Goal: Book appointment/travel/reservation

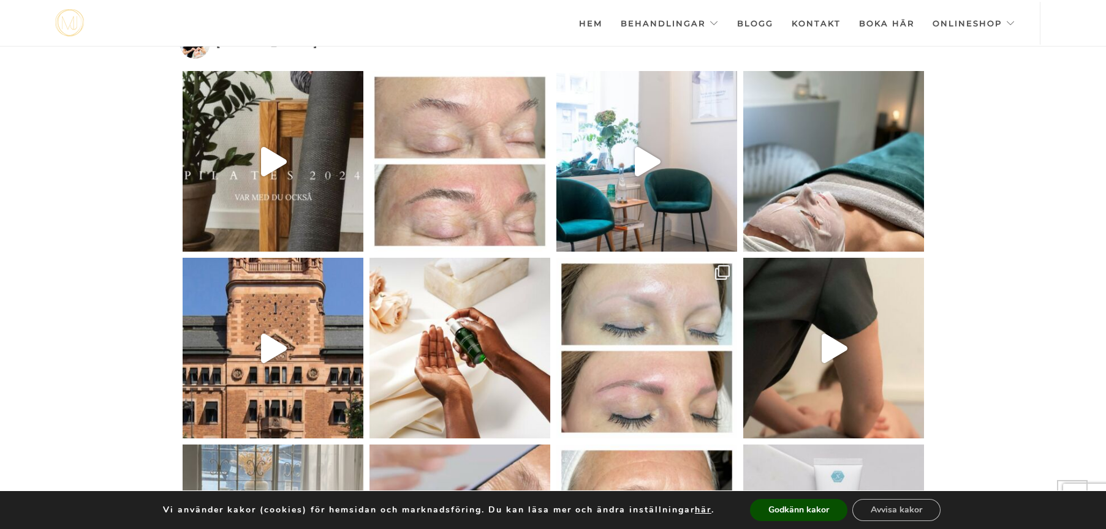
scroll to position [2988, 0]
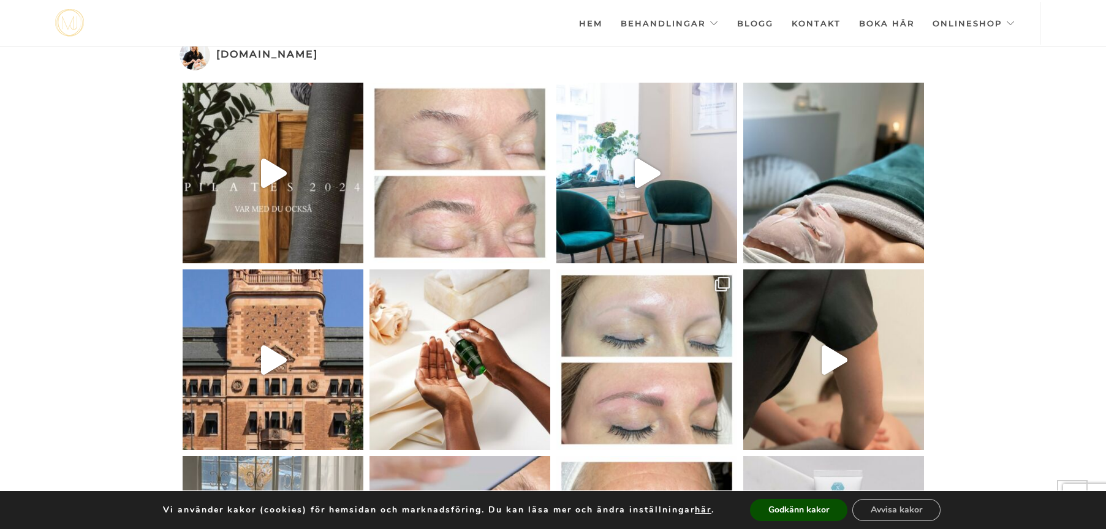
click at [433, 180] on link "Nya bryn med microblading #nofilter #microblading" at bounding box center [459, 173] width 181 height 181
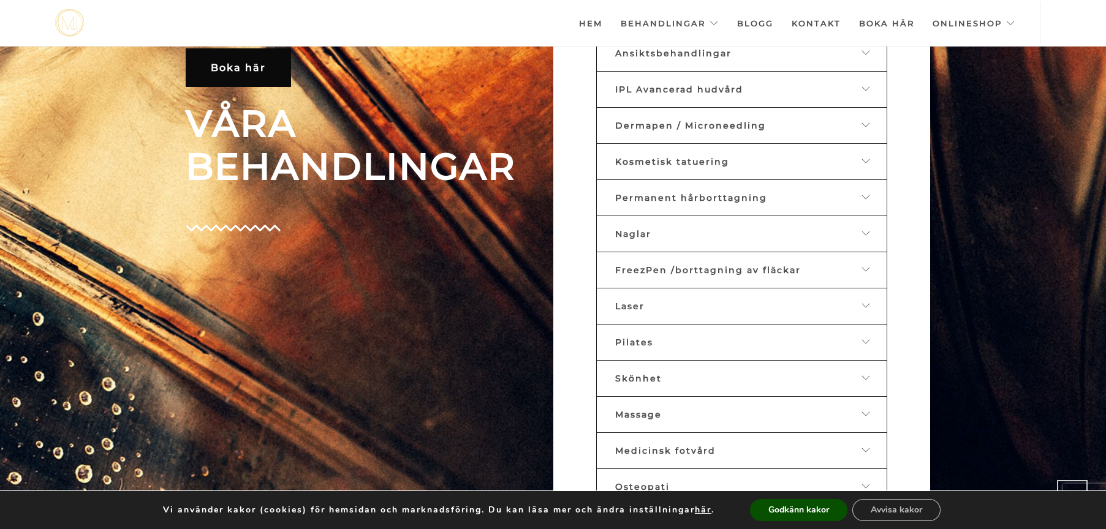
scroll to position [604, 0]
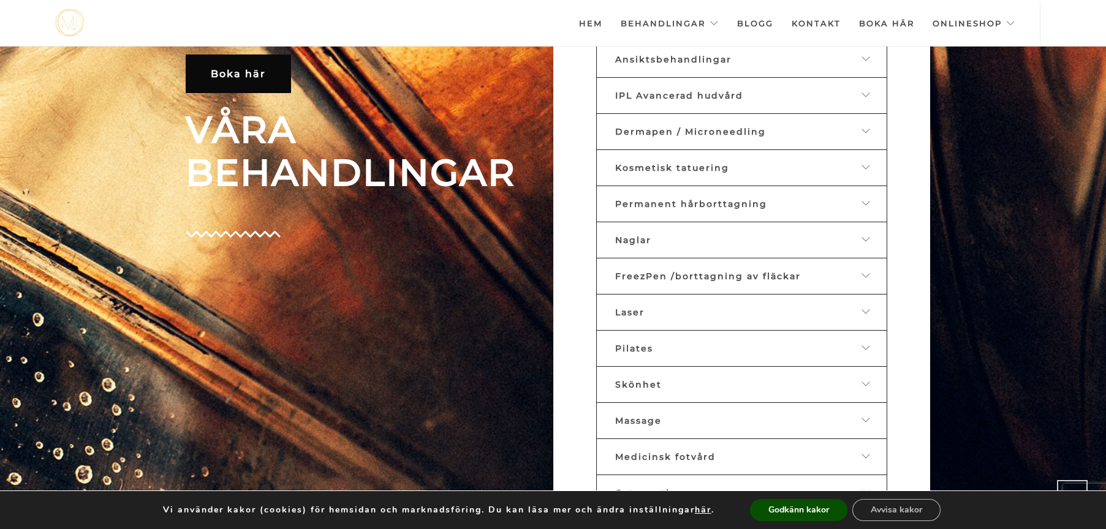
click at [862, 172] on span at bounding box center [867, 167] width 10 height 11
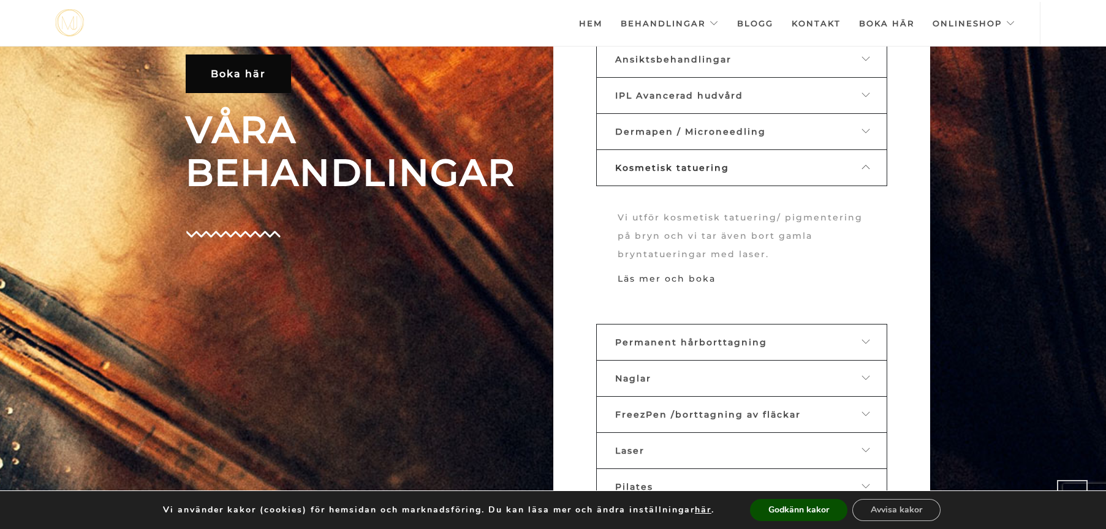
click at [651, 280] on link "Läs mer och boka" at bounding box center [667, 278] width 98 height 11
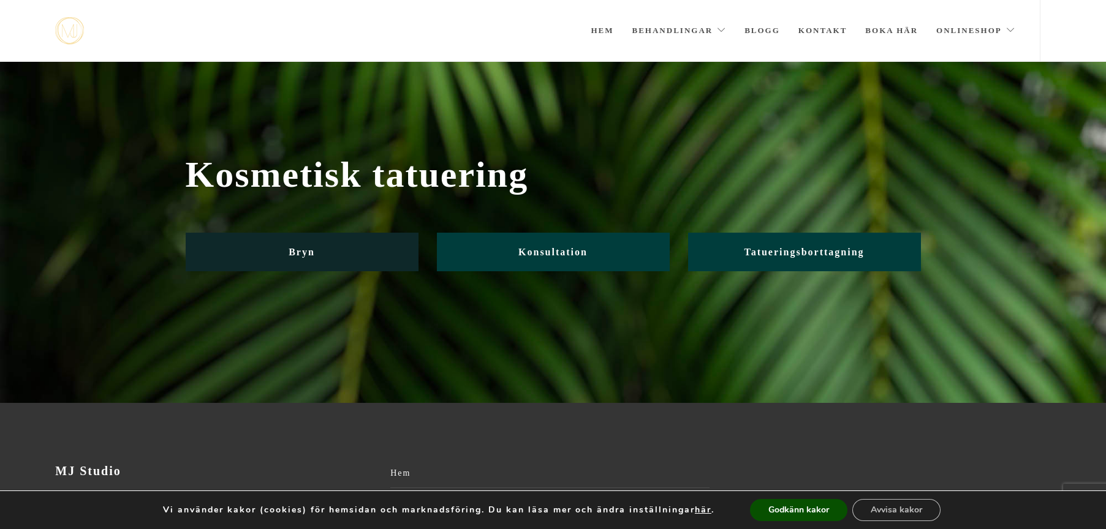
click at [381, 244] on link "Bryn" at bounding box center [302, 252] width 233 height 39
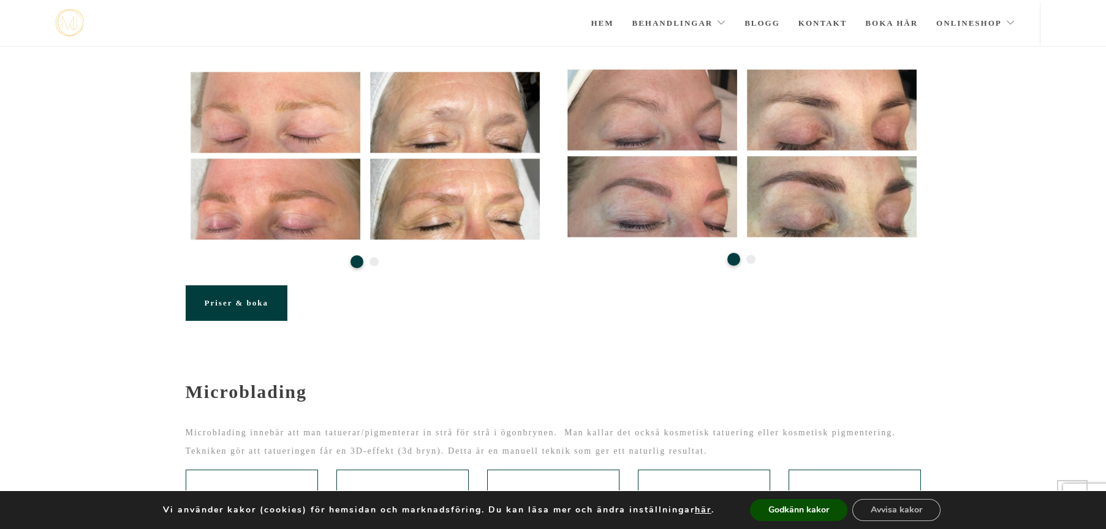
scroll to position [225, 0]
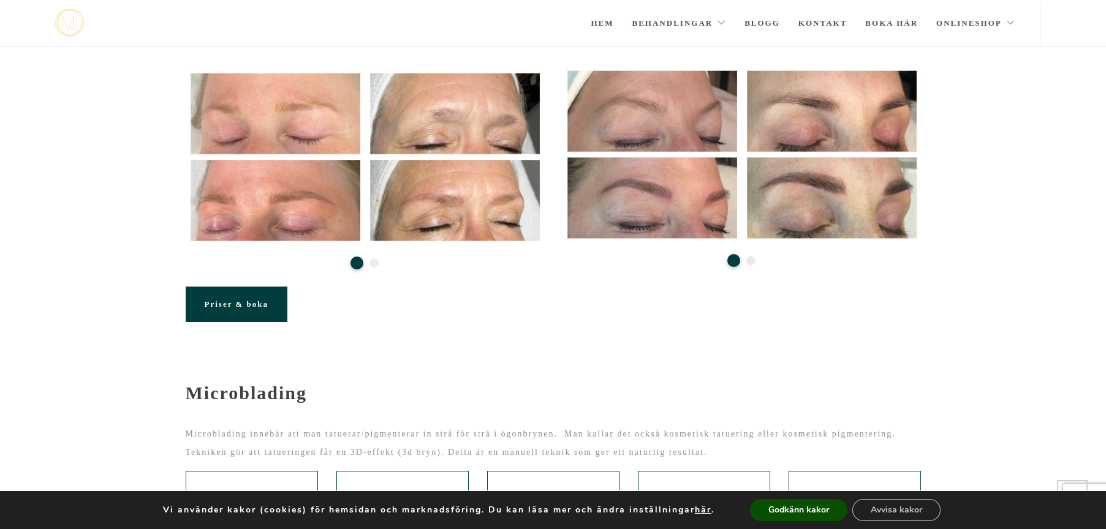
click at [227, 304] on span "Priser & boka" at bounding box center [237, 304] width 64 height 9
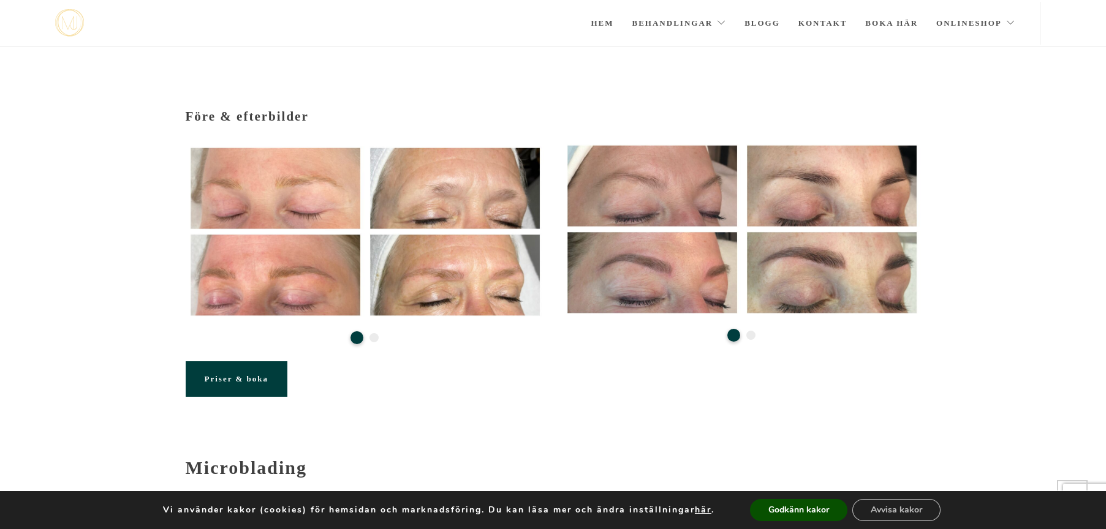
scroll to position [156, 0]
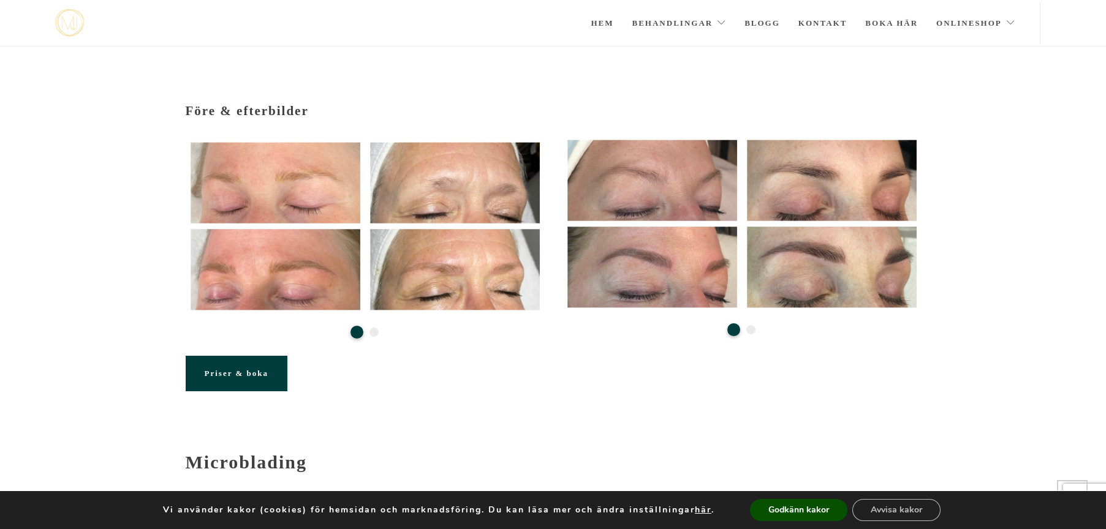
scroll to position [225, 0]
